Goal: Information Seeking & Learning: Learn about a topic

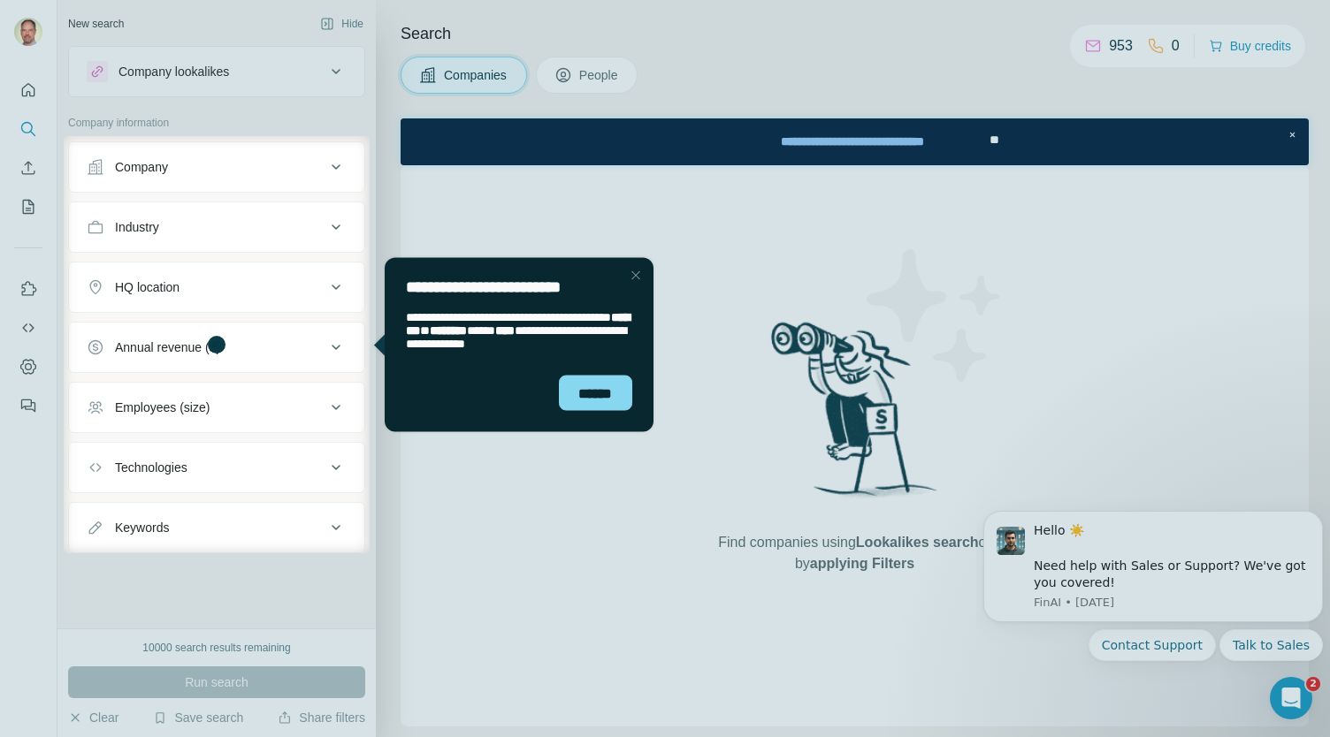
click at [637, 270] on div "Close Step" at bounding box center [634, 274] width 21 height 21
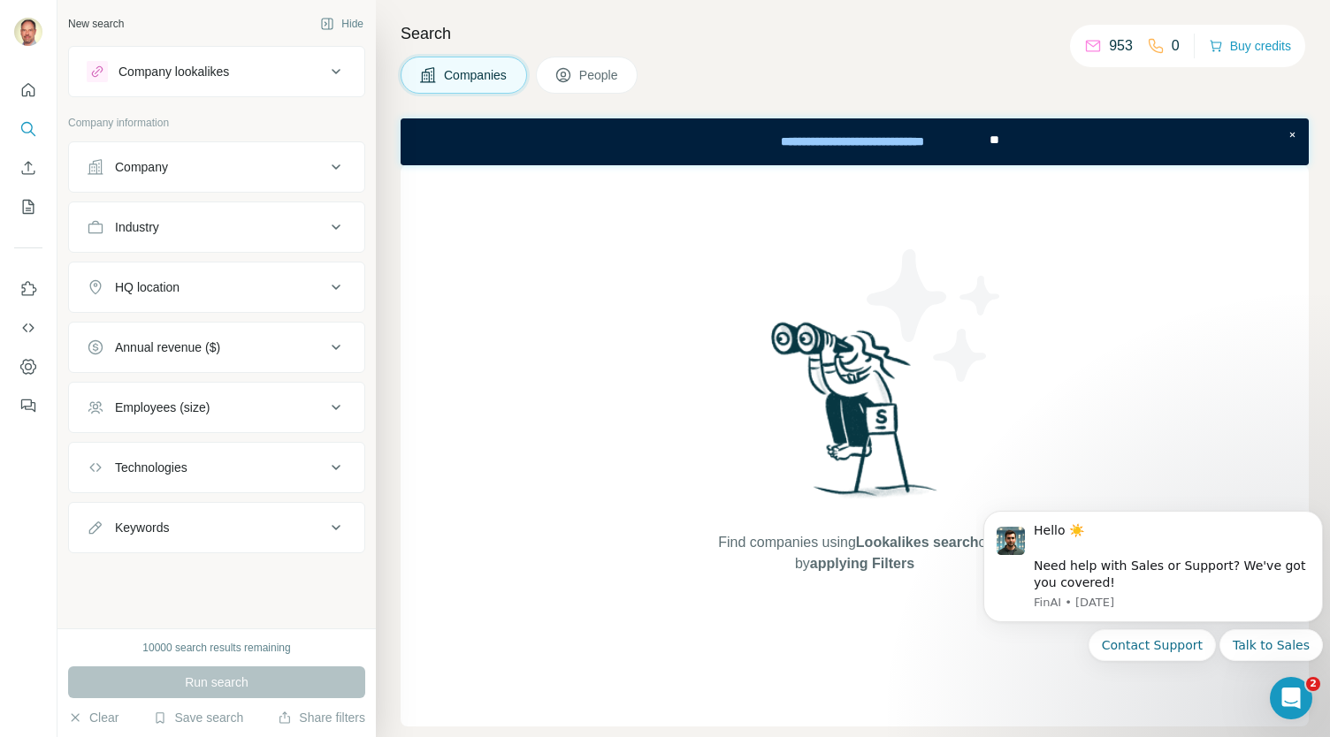
click at [180, 224] on div "Industry" at bounding box center [206, 227] width 239 height 18
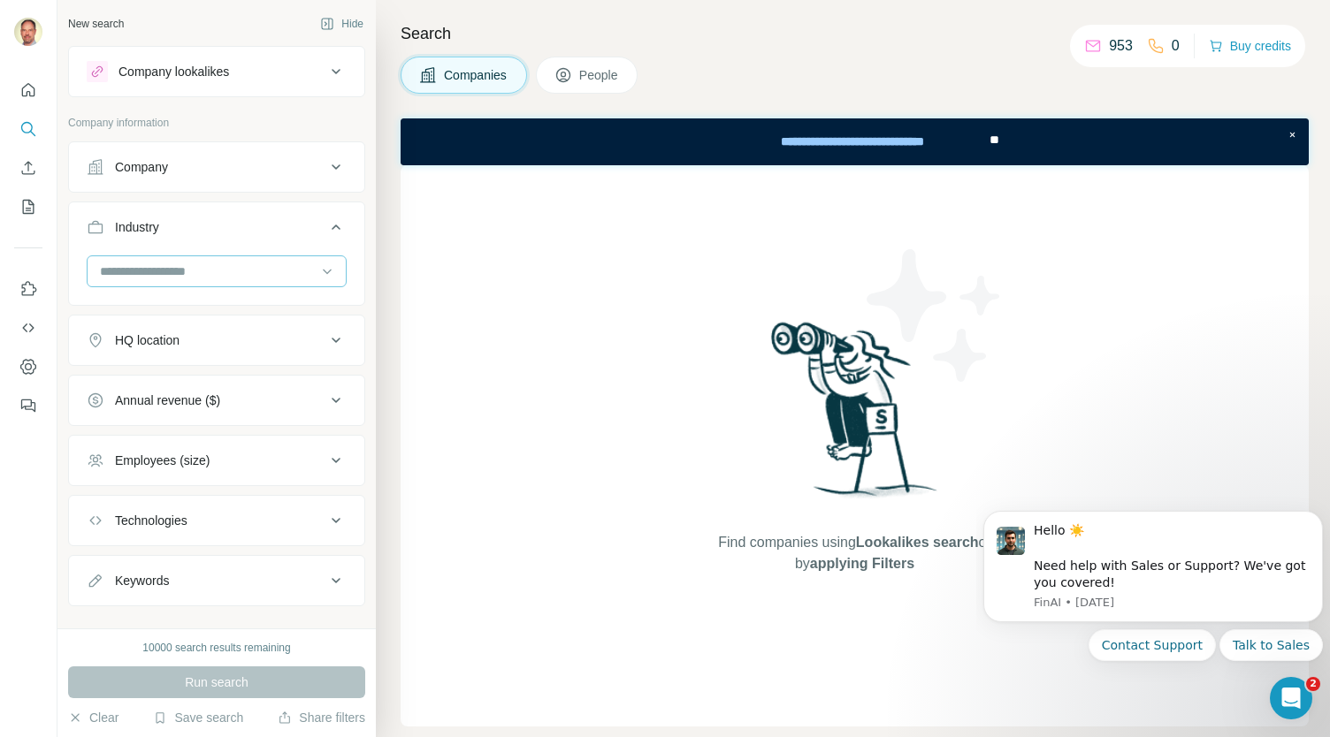
click at [163, 272] on input at bounding box center [207, 271] width 218 height 19
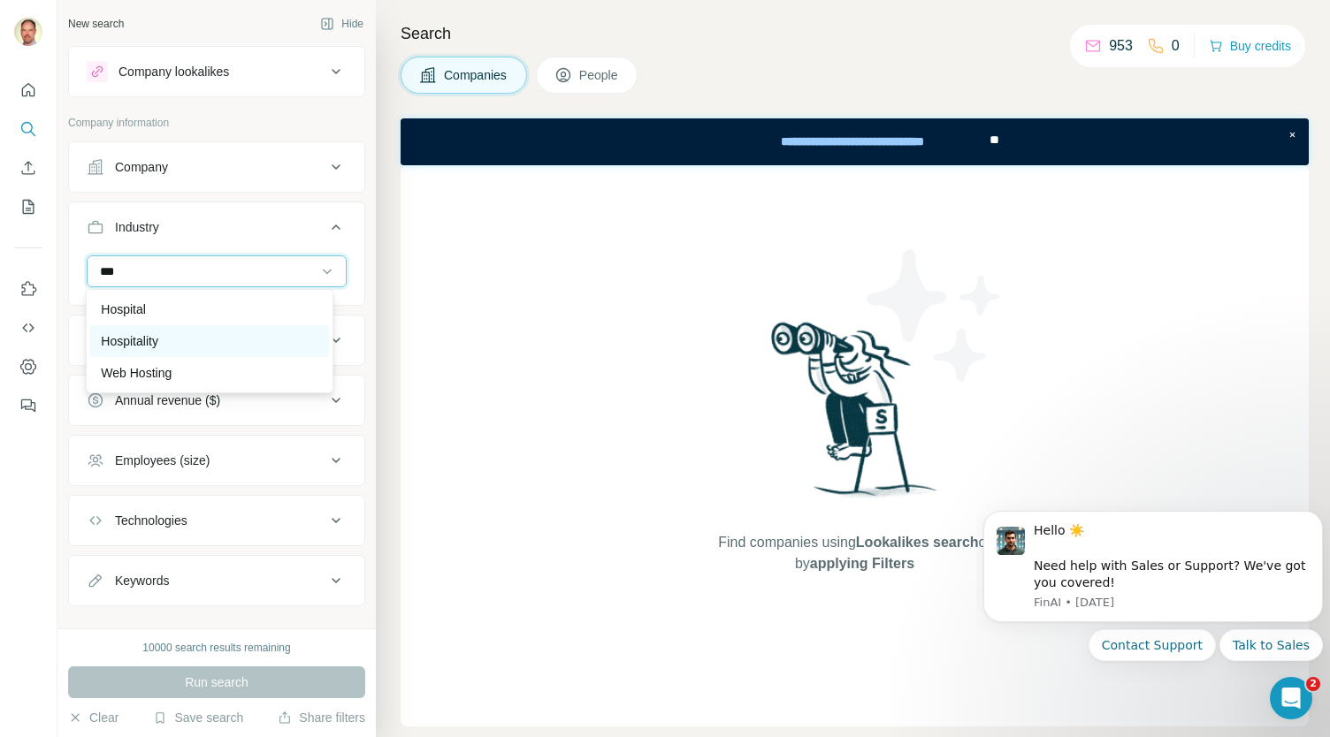
type input "***"
click at [149, 339] on p "Hospitality" at bounding box center [129, 341] width 57 height 18
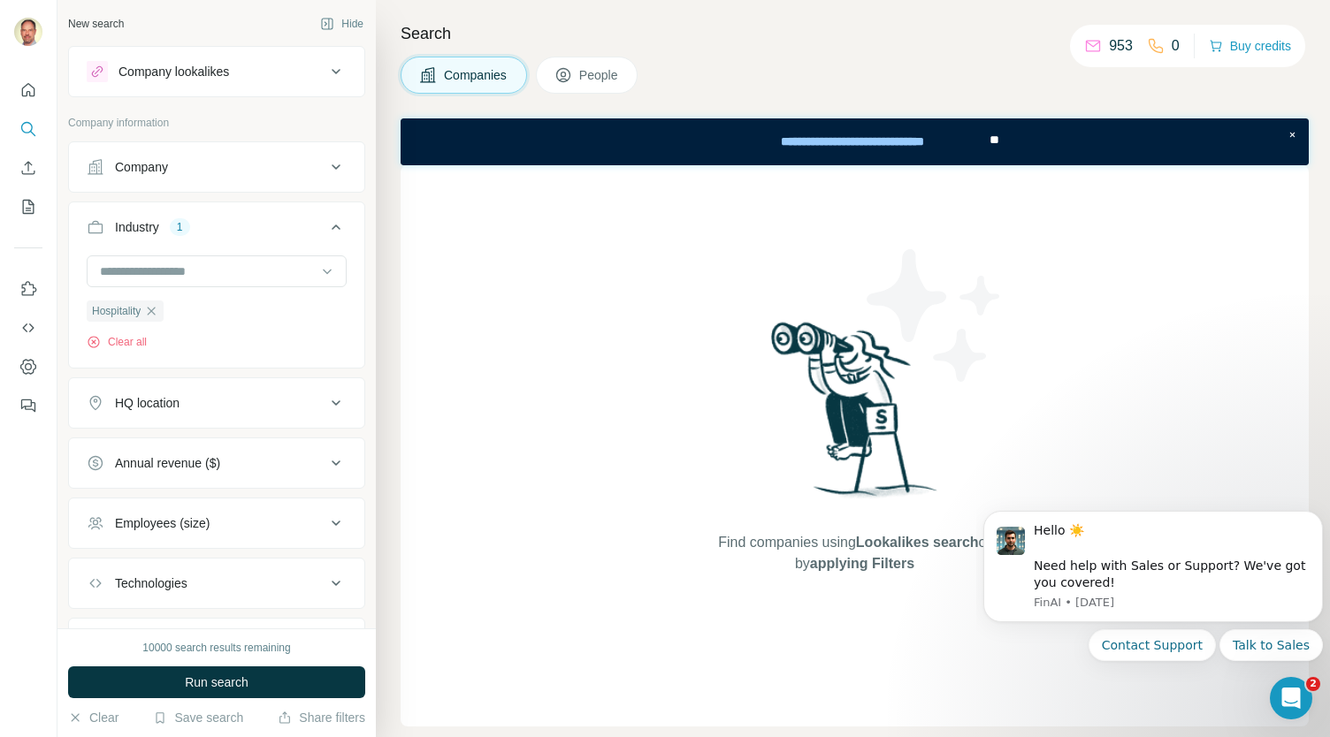
click at [148, 398] on div "HQ location" at bounding box center [147, 403] width 65 height 18
click at [139, 448] on input "text" at bounding box center [217, 447] width 260 height 32
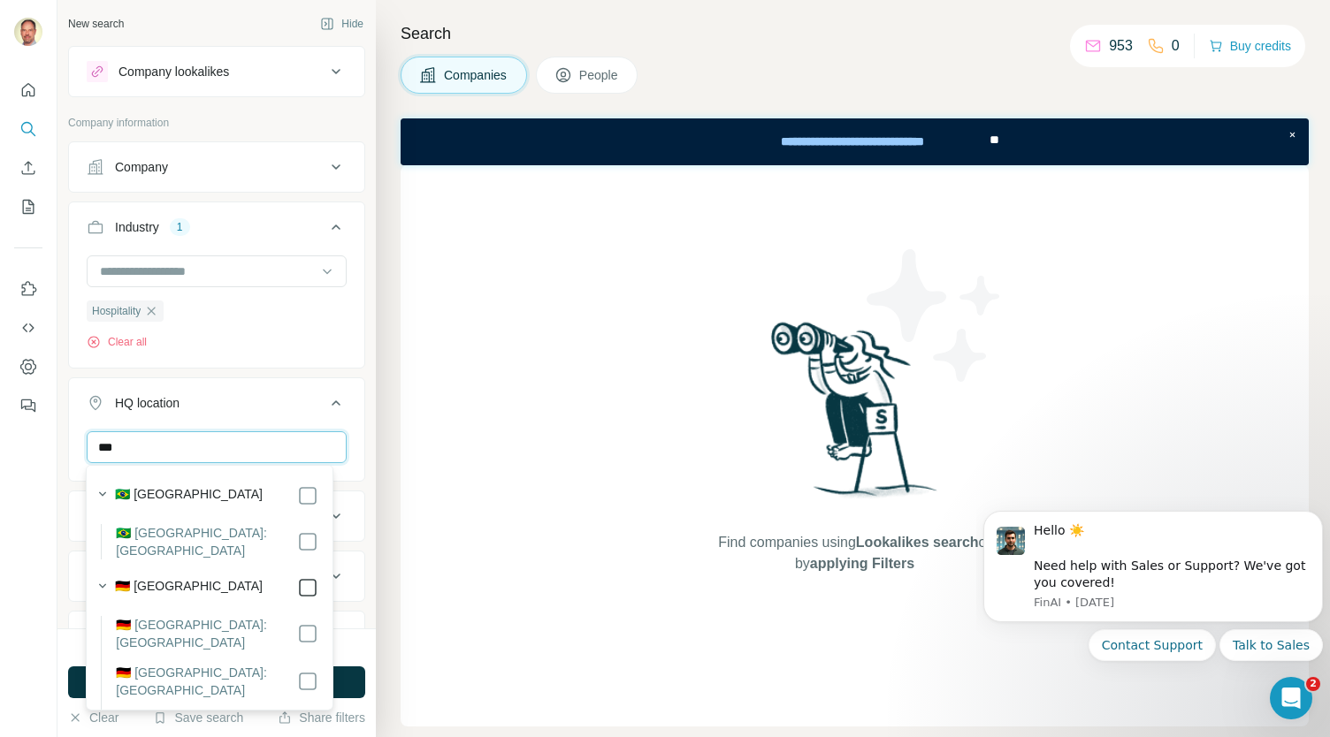
type input "***"
click at [292, 397] on div "HQ location 1" at bounding box center [206, 403] width 239 height 18
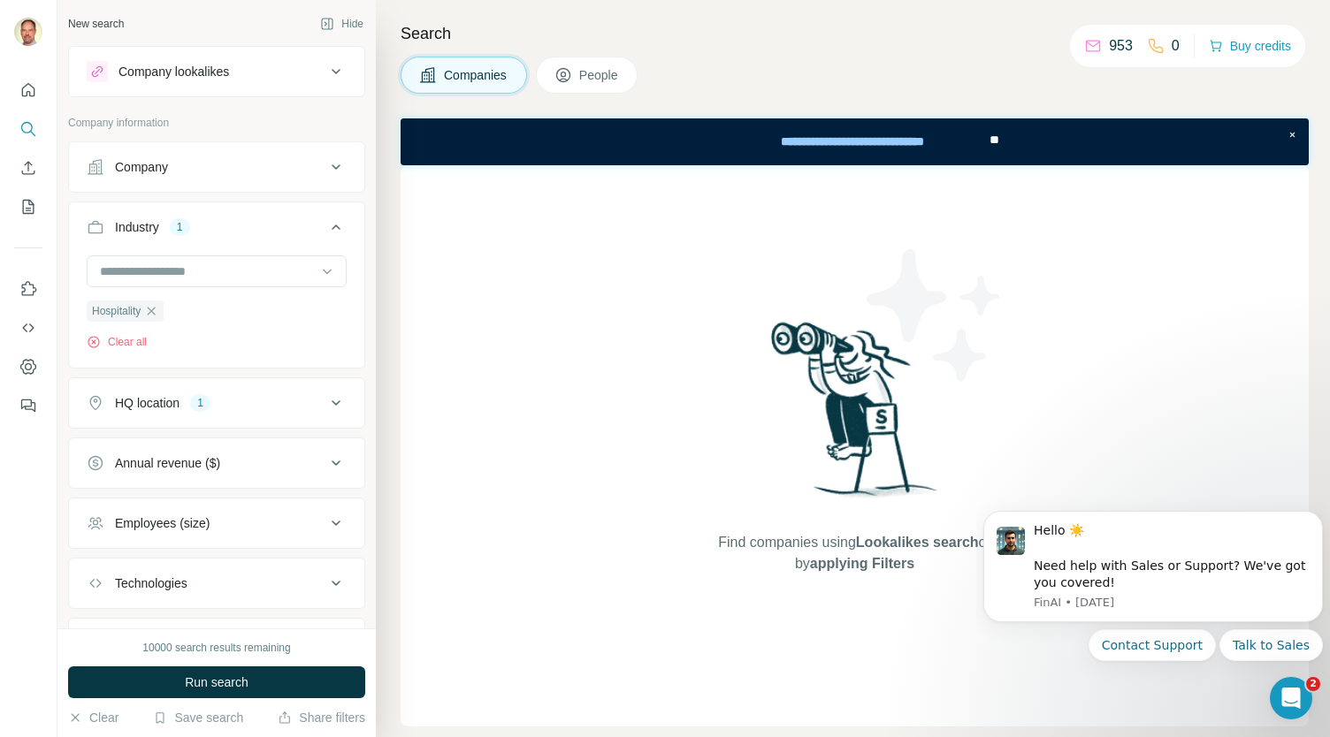
click at [325, 398] on icon at bounding box center [335, 403] width 21 height 21
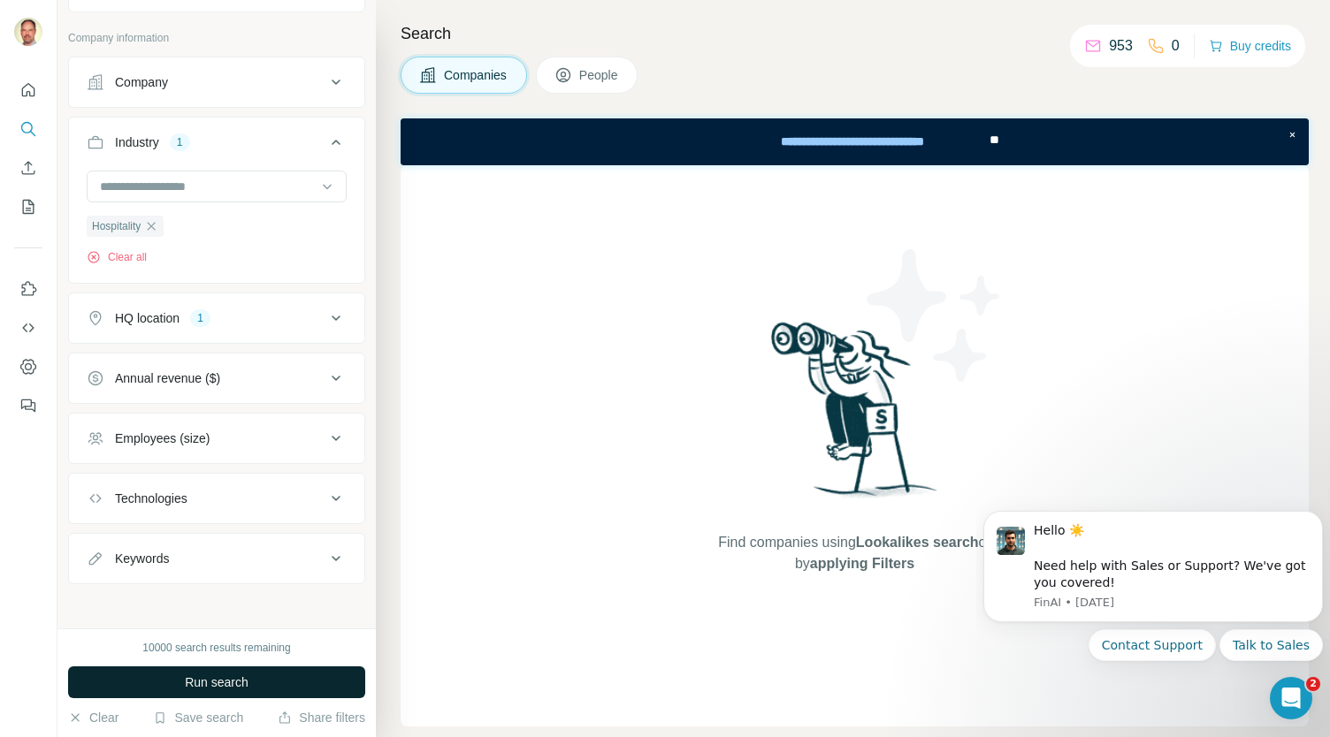
click at [229, 680] on span "Run search" at bounding box center [217, 683] width 64 height 18
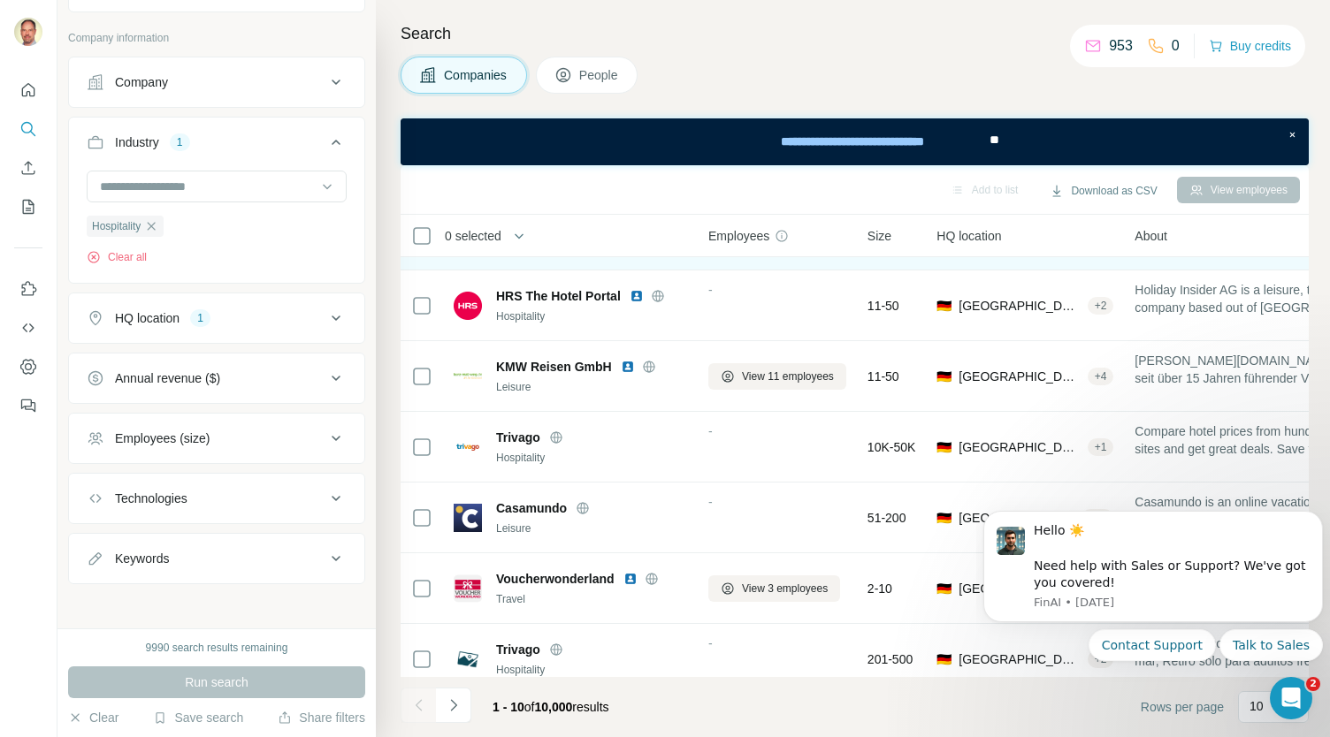
scroll to position [295, 0]
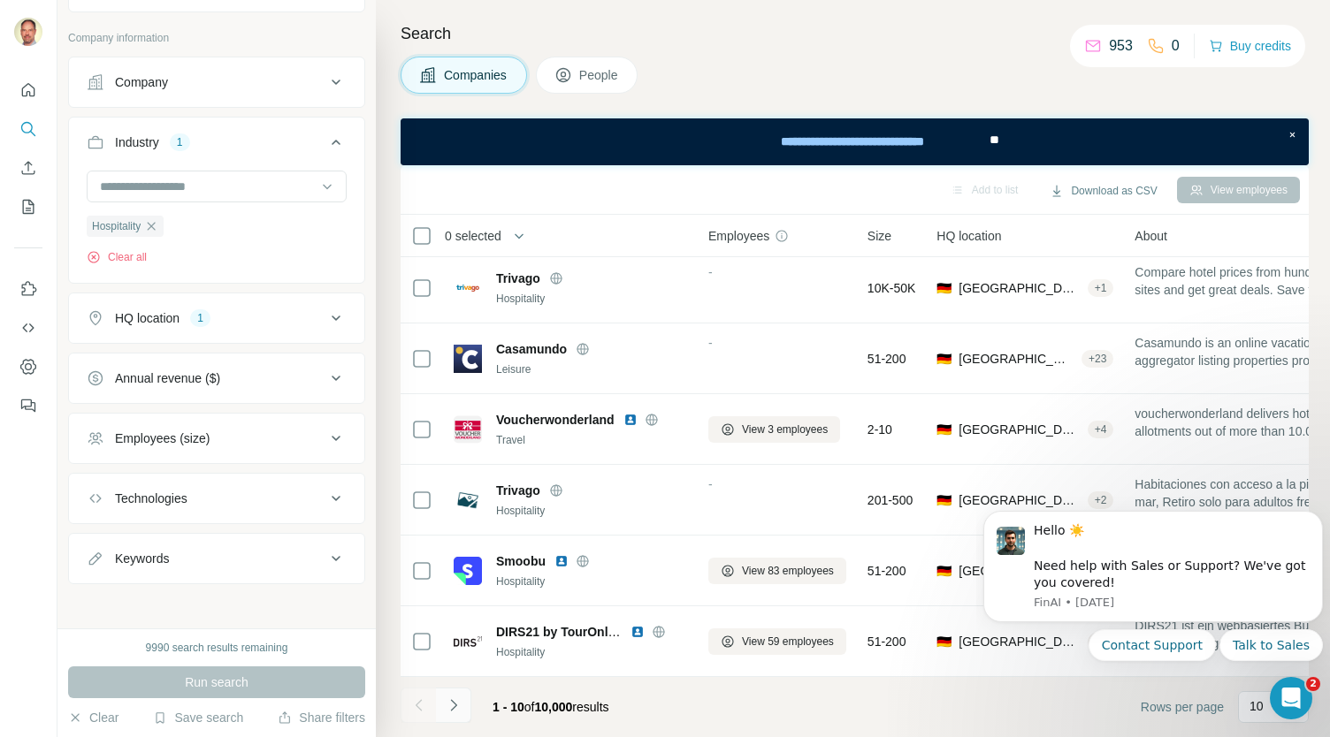
click at [462, 701] on icon "Navigate to next page" at bounding box center [454, 706] width 18 height 18
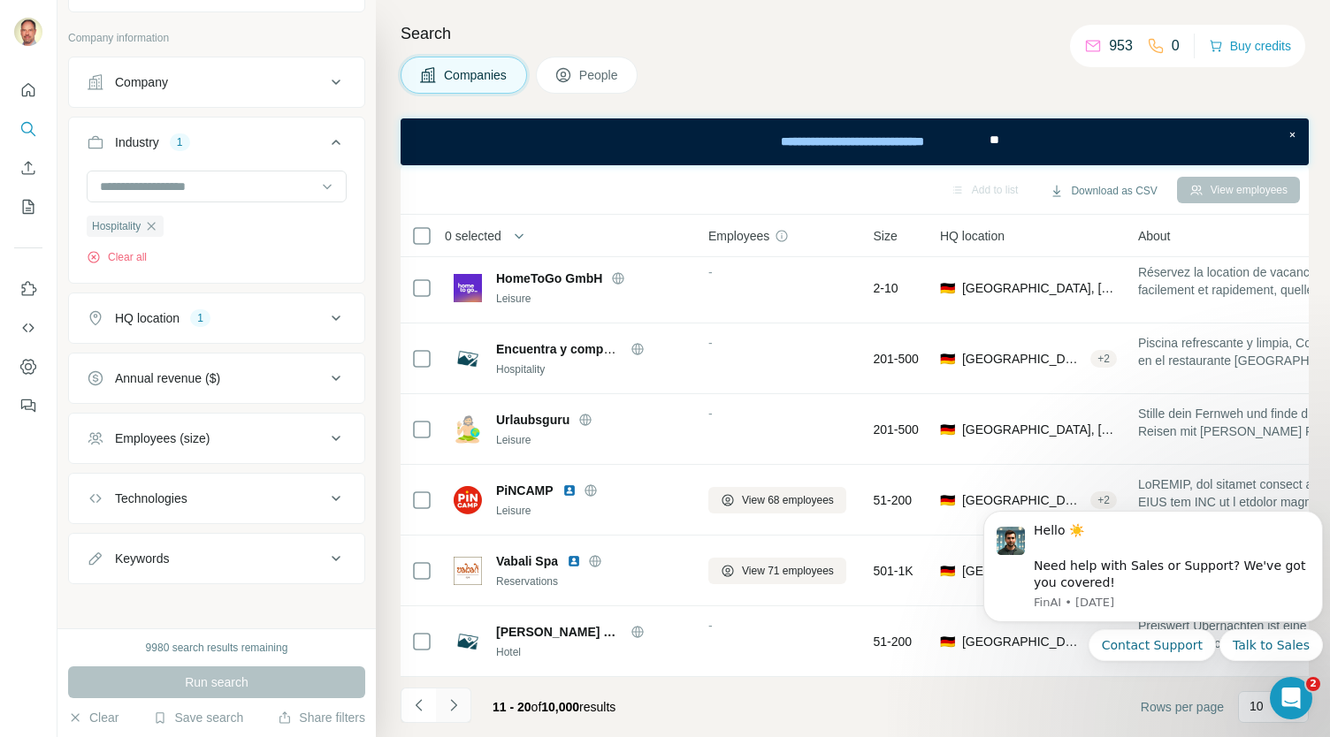
click at [462, 701] on icon "Navigate to next page" at bounding box center [454, 706] width 18 height 18
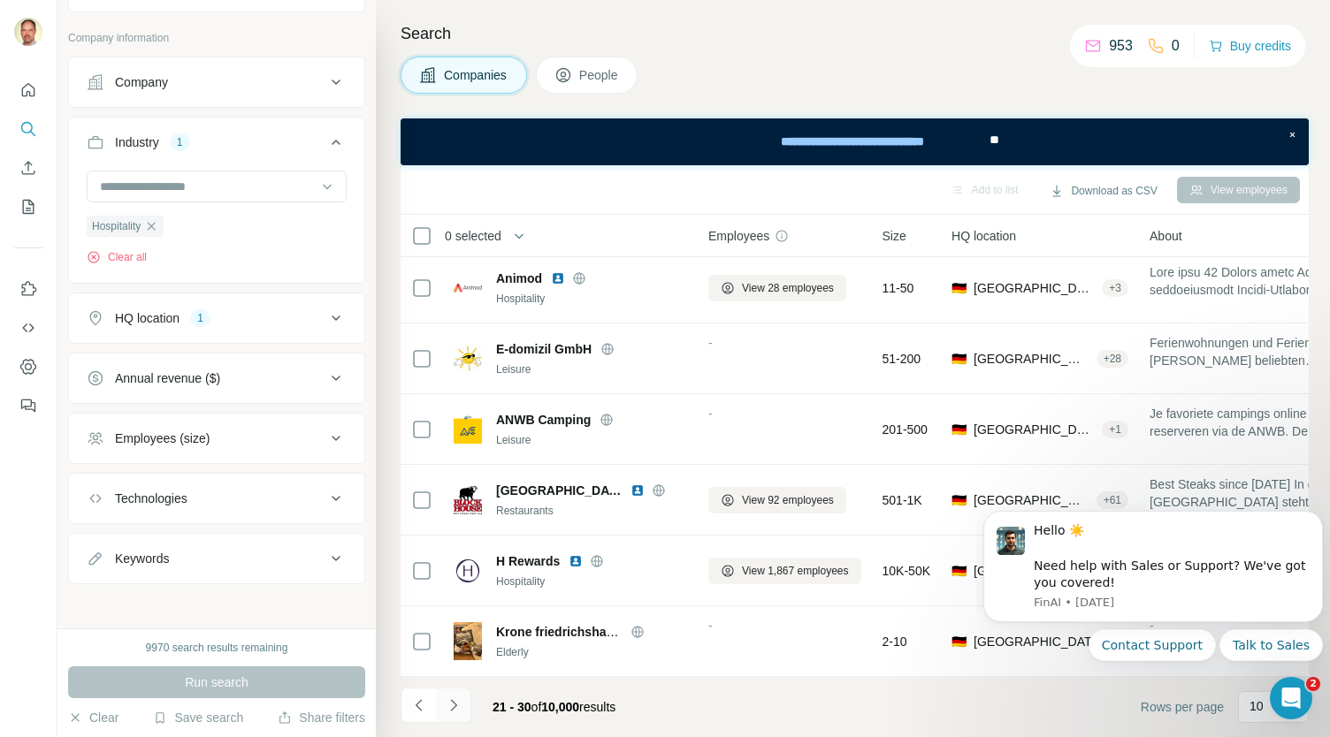
click at [462, 701] on icon "Navigate to next page" at bounding box center [454, 706] width 18 height 18
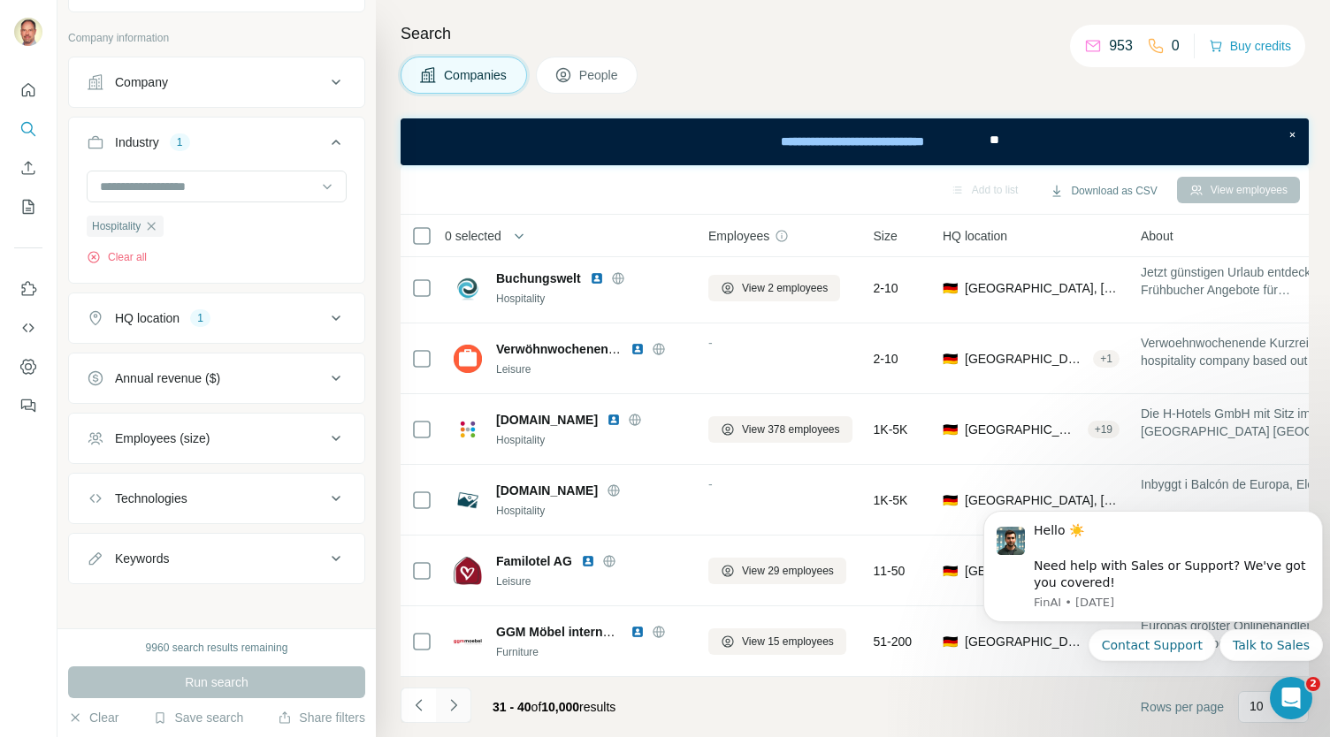
click at [462, 701] on icon "Navigate to next page" at bounding box center [454, 706] width 18 height 18
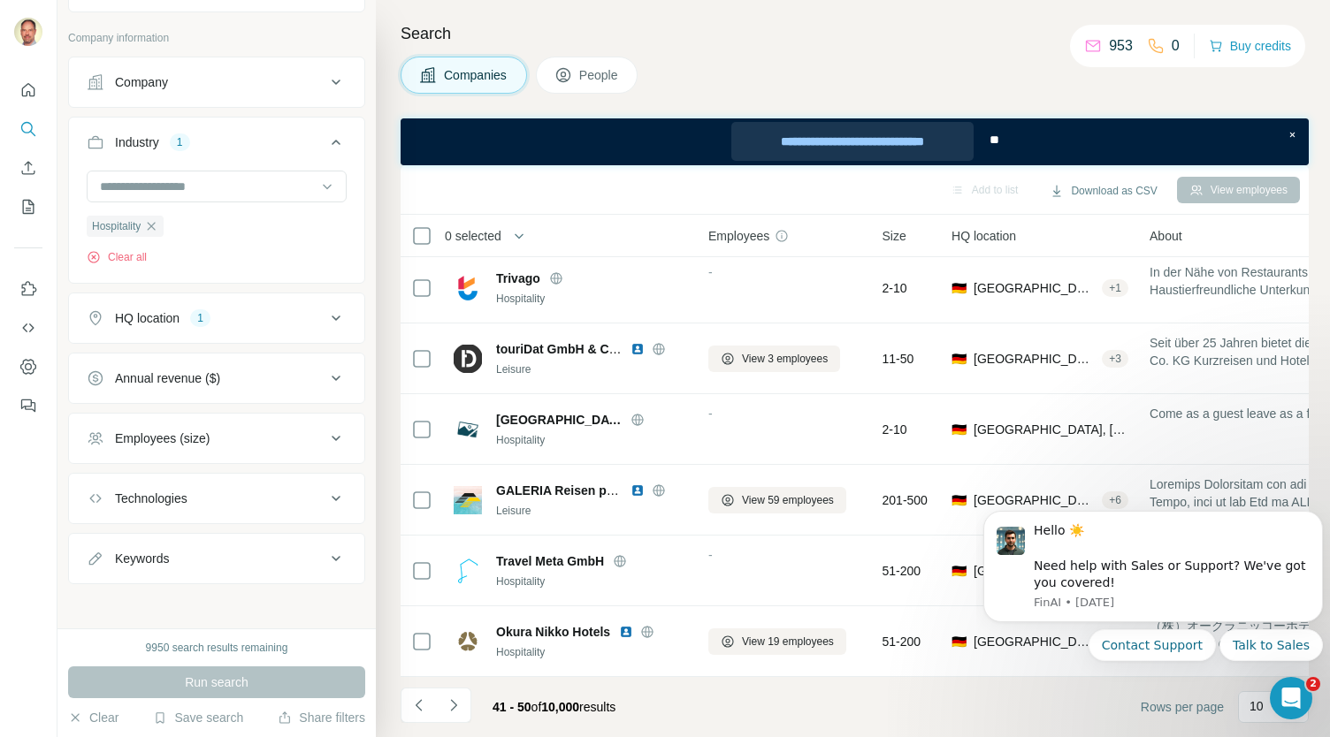
click at [860, 139] on div "**********" at bounding box center [852, 141] width 243 height 39
